Goal: Communication & Community: Answer question/provide support

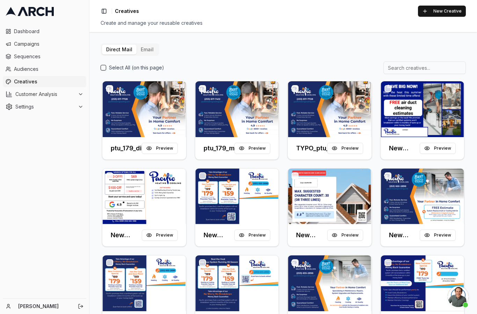
click at [461, 295] on span "Open chat" at bounding box center [458, 296] width 21 height 21
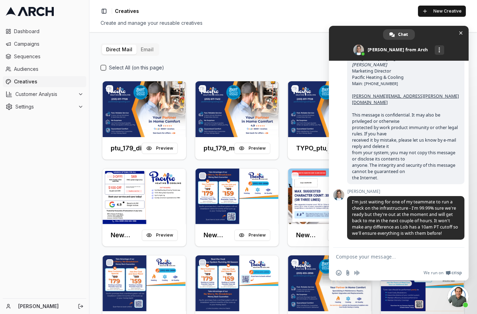
scroll to position [13, 0]
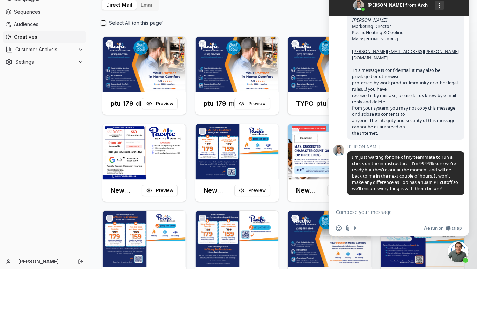
click at [28, 66] on span "Audiences" at bounding box center [48, 69] width 69 height 7
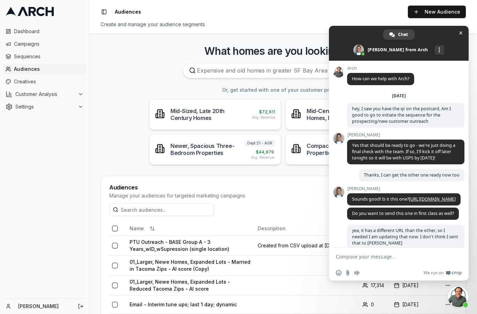
scroll to position [575, 0]
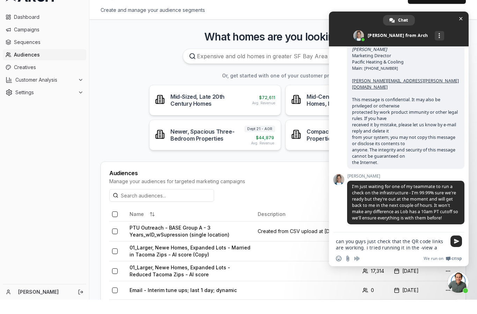
type textarea "can you guys just check that the QR code links are working. i tried running it …"
click at [23, 38] on link "Campaigns" at bounding box center [44, 43] width 83 height 11
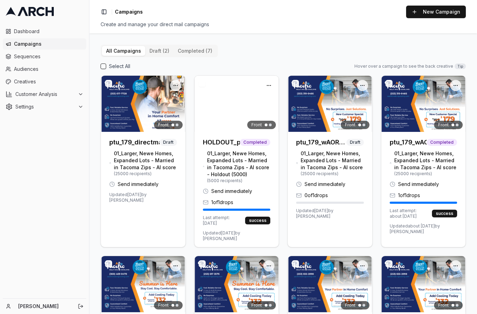
click at [33, 65] on link "Audiences" at bounding box center [44, 69] width 83 height 11
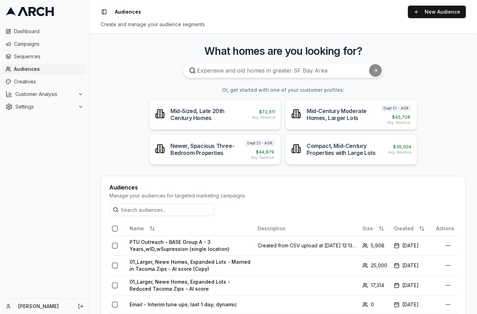
click at [27, 61] on link "Sequences" at bounding box center [44, 56] width 83 height 11
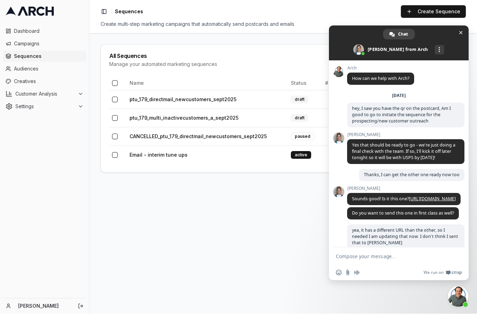
click at [144, 97] on link "ptu_179_directmail_newcustomers_sept2025" at bounding box center [183, 100] width 107 height 6
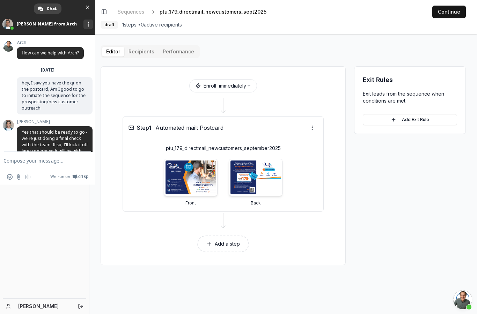
click at [457, 294] on span "Close chat" at bounding box center [462, 300] width 19 height 19
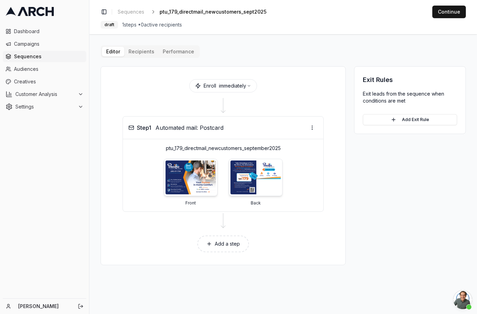
click at [462, 295] on span "Open chat" at bounding box center [462, 300] width 19 height 19
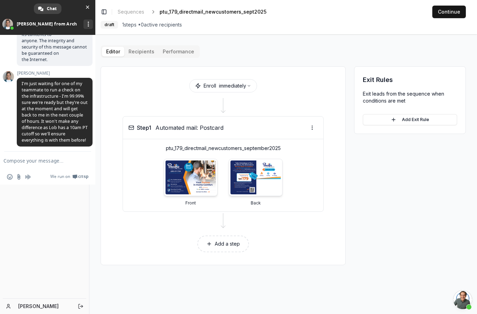
scroll to position [810, 0]
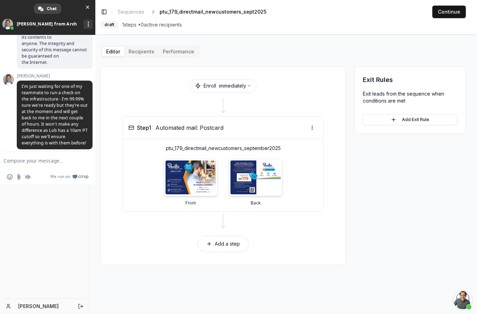
click at [89, 8] on span "Close chat" at bounding box center [87, 7] width 3 height 3
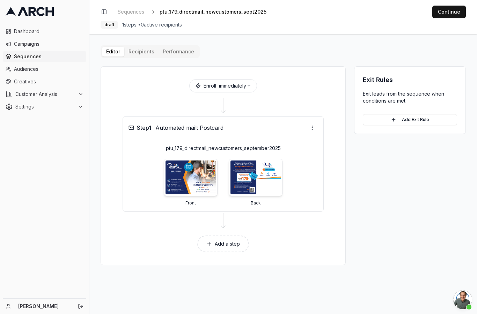
click at [462, 296] on span "Open chat" at bounding box center [462, 300] width 19 height 19
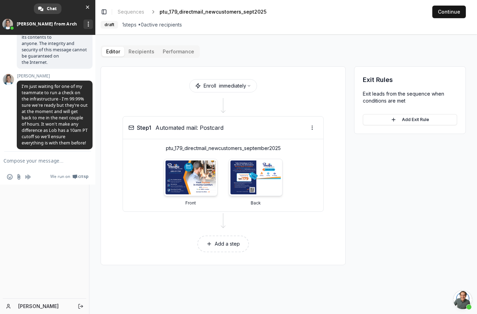
scroll to position [864, 0]
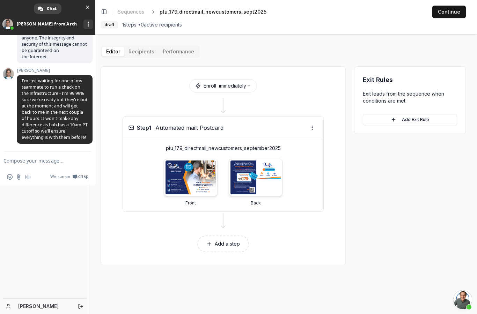
click at [88, 5] on span "Close chat" at bounding box center [87, 6] width 7 height 7
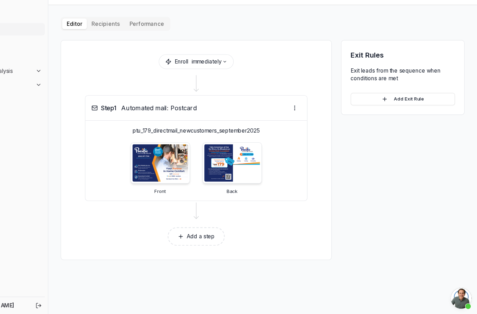
scroll to position [27, 0]
click at [453, 291] on span "Open chat" at bounding box center [462, 300] width 19 height 19
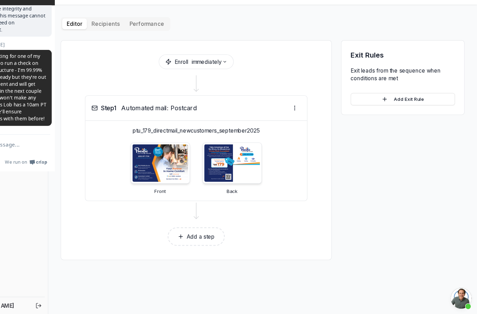
scroll to position [26, 0]
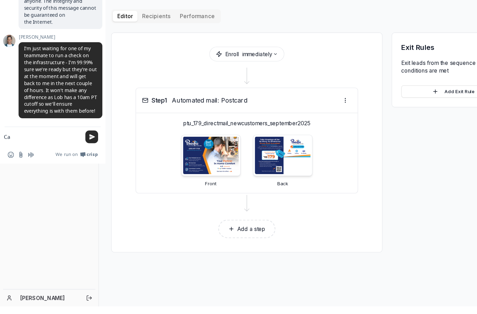
type textarea "C"
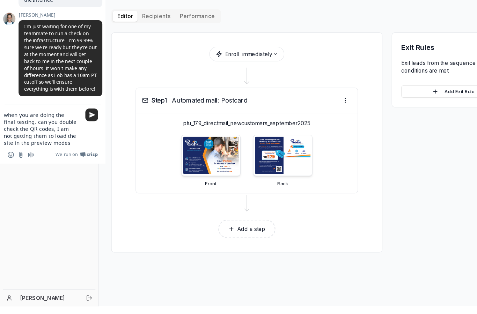
type textarea "when you are doing the final testing, can you double check the QR codes, I am n…"
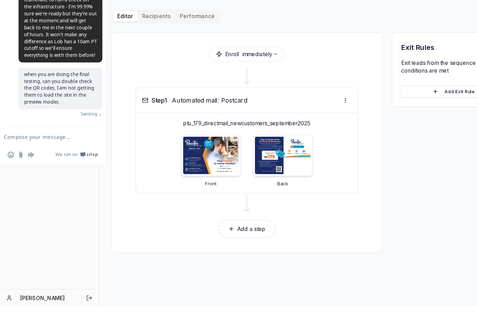
scroll to position [908, 0]
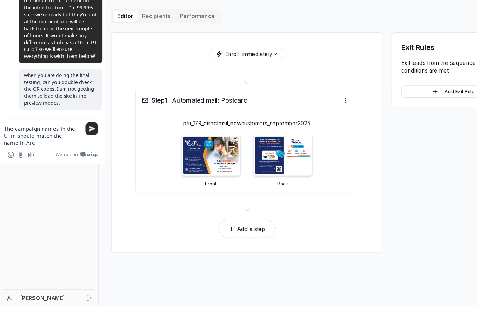
type textarea "The campaign names in the UTm should match the name in Arch"
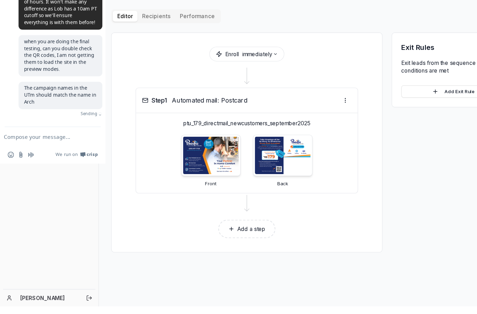
scroll to position [936, 0]
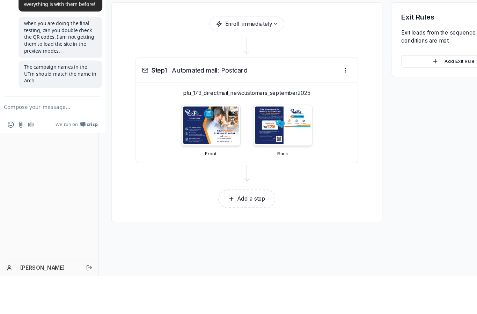
click at [41, 80] on span "when you are doing the final testing, can you double check the QR codes, I am n…" at bounding box center [55, 98] width 76 height 37
